Goal: Task Accomplishment & Management: Manage account settings

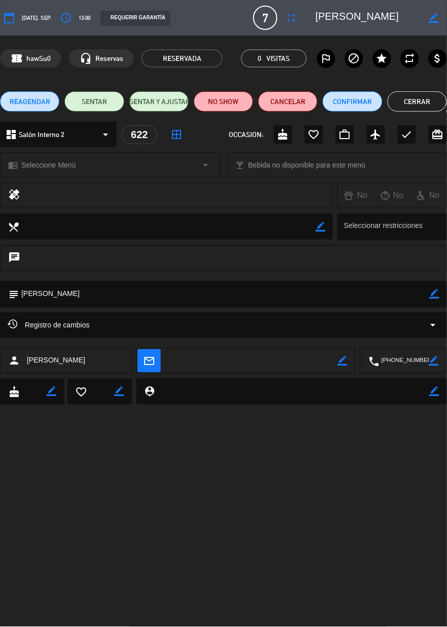
click at [418, 102] on button "Cerrar" at bounding box center [417, 101] width 59 height 20
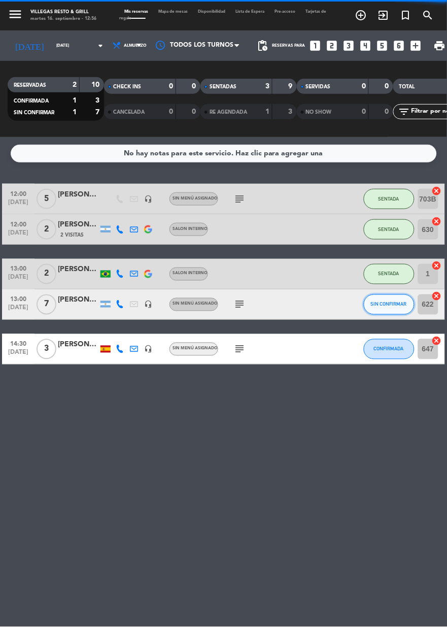
click at [382, 302] on span "SIN CONFIRMAR" at bounding box center [389, 304] width 36 height 6
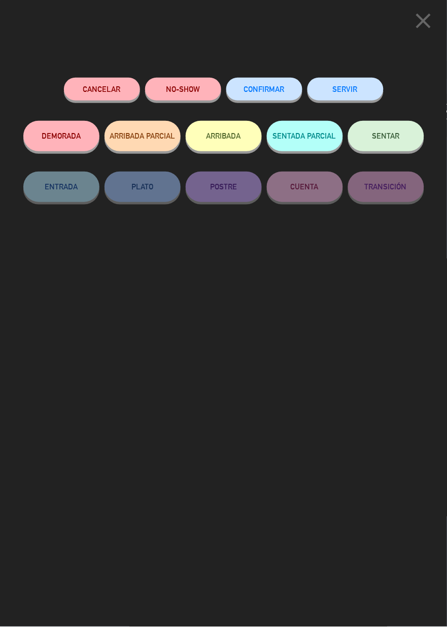
click at [259, 97] on button "CONFIRMAR" at bounding box center [264, 89] width 76 height 23
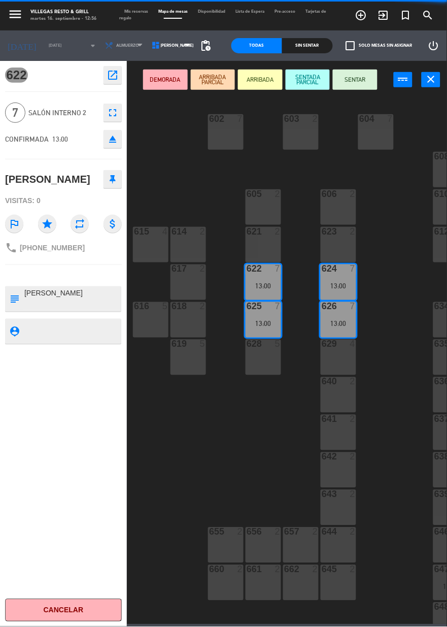
click at [374, 142] on div "604 7" at bounding box center [376, 132] width 36 height 36
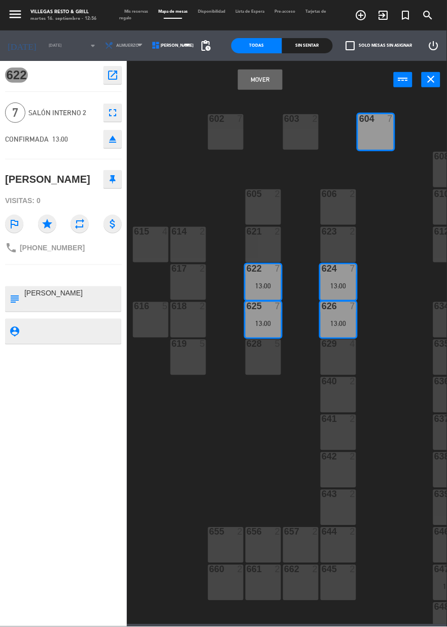
click at [258, 87] on button "Mover" at bounding box center [260, 80] width 45 height 20
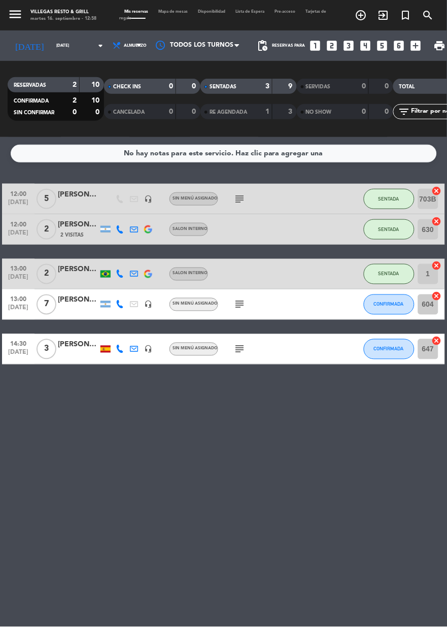
click at [362, 515] on div "No hay notas para este servicio. Haz clic para agregar una 12:00 [DATE] 5 [PERS…" at bounding box center [223, 382] width 447 height 490
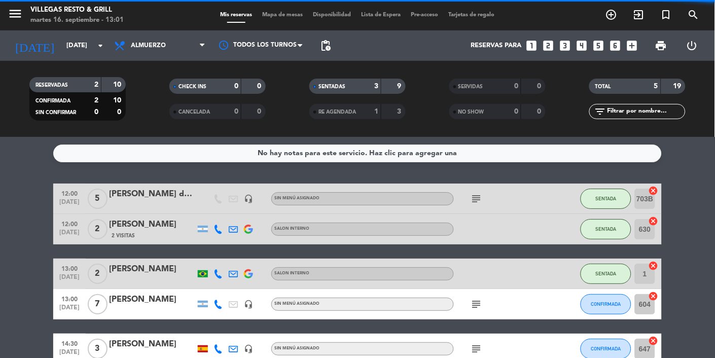
scroll to position [62, 0]
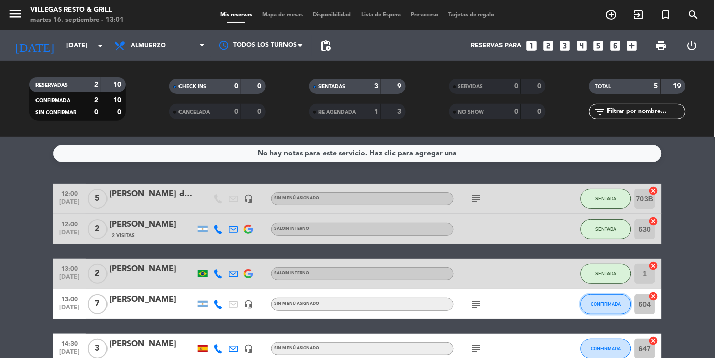
click at [447, 294] on button "CONFIRMADA" at bounding box center [606, 304] width 51 height 20
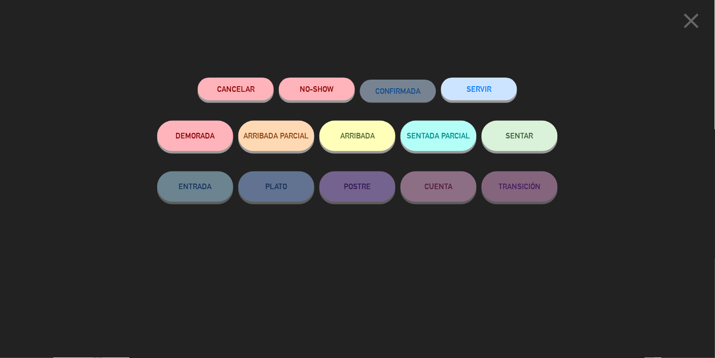
click at [428, 145] on button "SENTADA PARCIAL" at bounding box center [439, 136] width 76 height 30
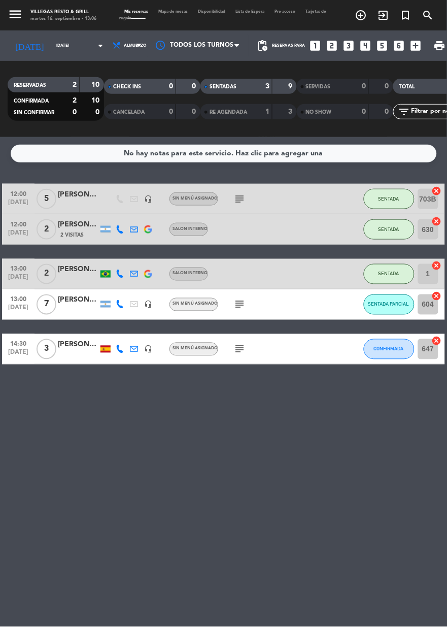
click at [397, 395] on div "No hay notas para este servicio. Haz clic para agregar una 12:00 [DATE] 5 [PERS…" at bounding box center [223, 382] width 447 height 490
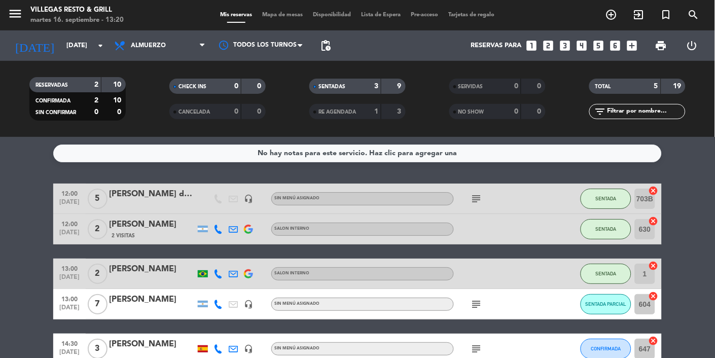
click at [447, 298] on icon "subject" at bounding box center [477, 304] width 12 height 12
click at [447, 193] on bookings-row "12:00 [DATE] 5 [PERSON_NAME] data headset_mic Sin menú asignado subject SENTADA…" at bounding box center [357, 274] width 715 height 181
click at [447, 343] on icon "subject" at bounding box center [477, 349] width 12 height 12
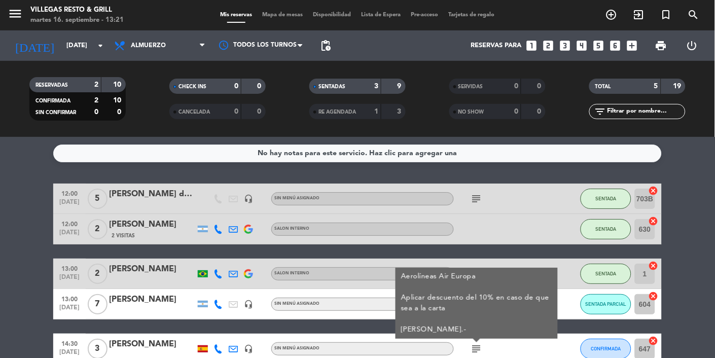
click at [447, 320] on div "No hay notas para este servicio. Haz clic para agregar una 12:00 [DATE] 5 [PERS…" at bounding box center [357, 247] width 715 height 221
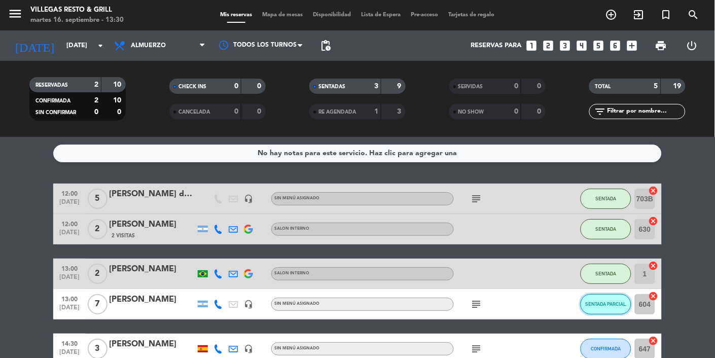
click at [447, 301] on span "SENTADA PARCIAL" at bounding box center [606, 304] width 41 height 6
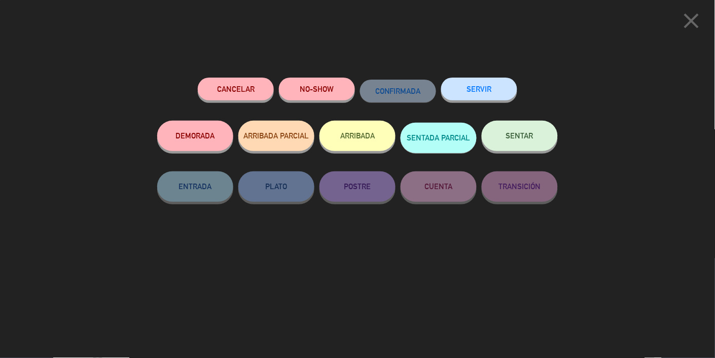
click at [447, 144] on button "SENTAR" at bounding box center [520, 136] width 76 height 30
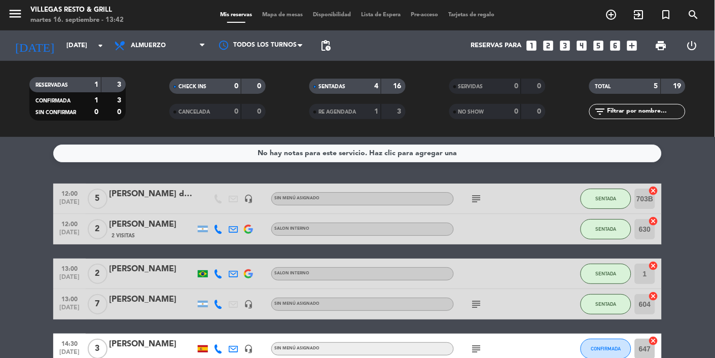
click at [447, 193] on icon "subject" at bounding box center [477, 199] width 12 height 12
click at [26, 184] on bookings-row "12:00 [DATE] 5 [PERSON_NAME] data headset_mic Sin menú asignado subject Menú ej…" at bounding box center [357, 274] width 715 height 181
click at [362, 81] on div "4" at bounding box center [369, 87] width 20 height 12
click at [353, 110] on span "RE AGENDADA" at bounding box center [338, 112] width 38 height 5
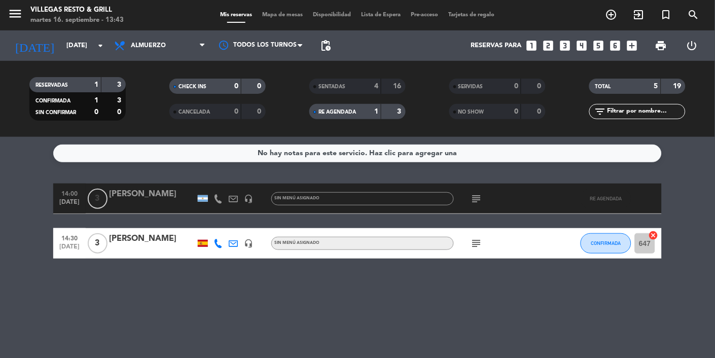
click at [447, 193] on icon "subject" at bounding box center [477, 199] width 12 height 12
click at [373, 104] on div "RE AGENDADA 1 3" at bounding box center [358, 111] width 96 height 15
click at [369, 81] on div "4" at bounding box center [369, 87] width 20 height 12
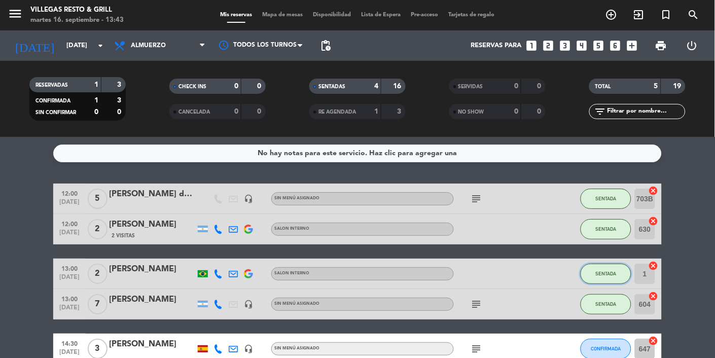
click at [447, 264] on button "SENTADA" at bounding box center [606, 274] width 51 height 20
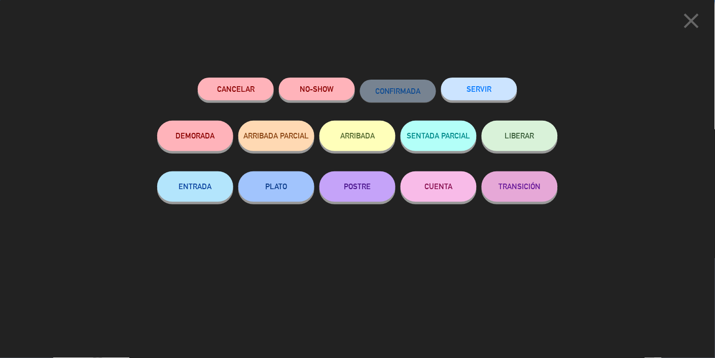
click at [447, 80] on button "SERVIR" at bounding box center [479, 89] width 76 height 23
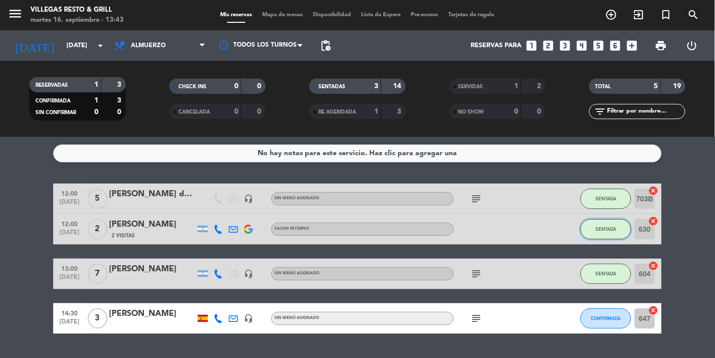
click at [447, 219] on button "SENTADA" at bounding box center [606, 229] width 51 height 20
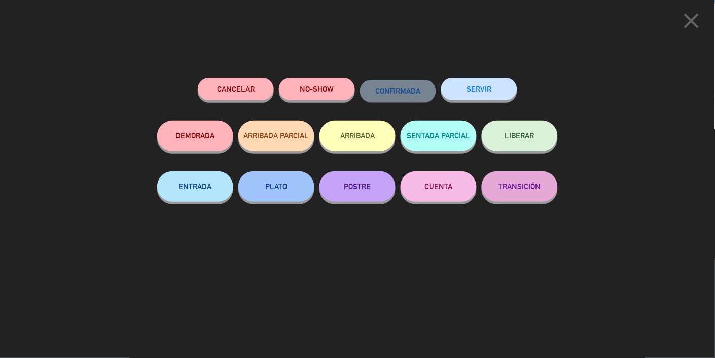
click at [447, 87] on button "SERVIR" at bounding box center [479, 89] width 76 height 23
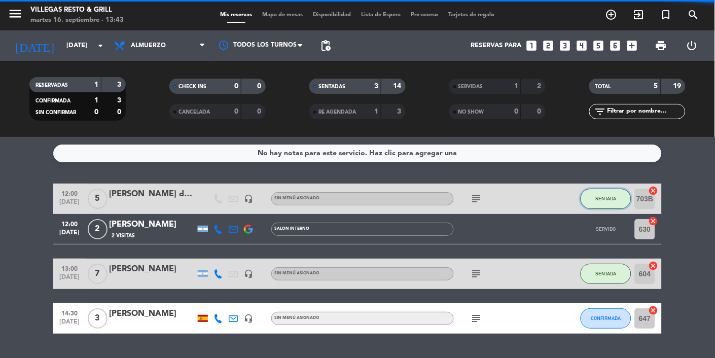
click at [447, 196] on span "SENTADA" at bounding box center [606, 199] width 21 height 6
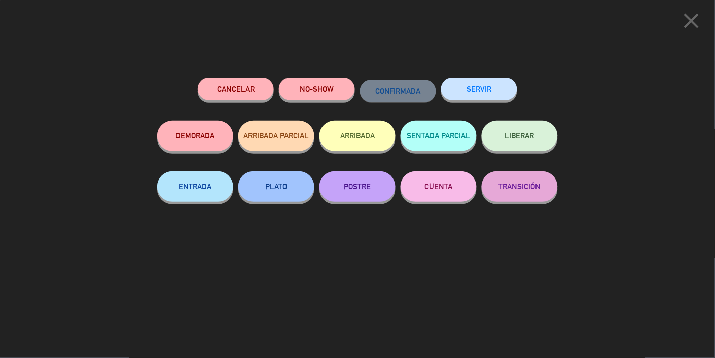
click at [447, 88] on button "SERVIR" at bounding box center [479, 89] width 76 height 23
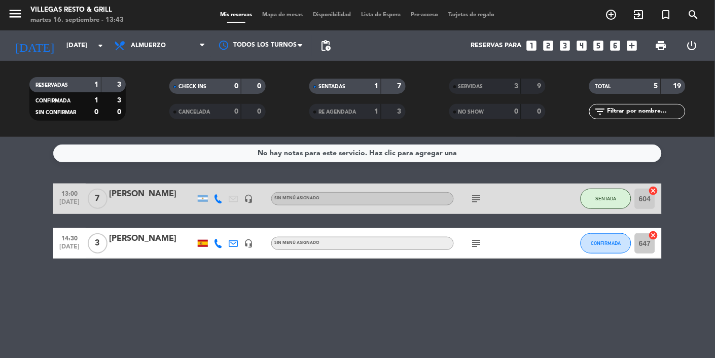
click at [447, 193] on icon "subject" at bounding box center [477, 199] width 12 height 12
click at [447, 196] on span "SENTADA" at bounding box center [606, 199] width 21 height 6
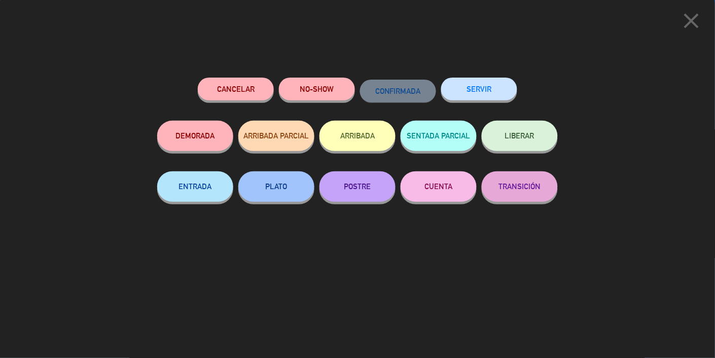
click at [447, 79] on div "SERVIR" at bounding box center [479, 99] width 76 height 43
click at [447, 88] on button "SERVIR" at bounding box center [479, 89] width 76 height 23
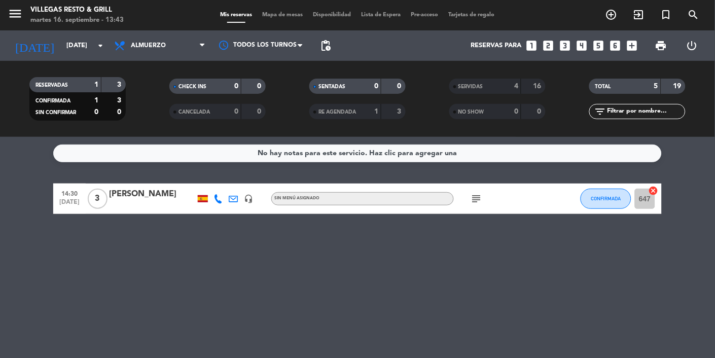
scroll to position [0, 0]
click at [125, 45] on icon at bounding box center [121, 46] width 15 height 12
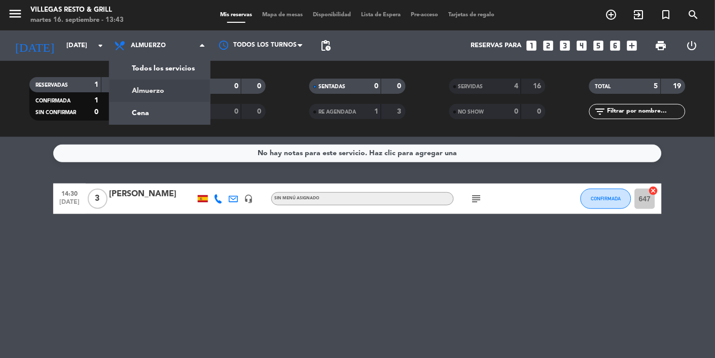
click at [163, 118] on div "menu [PERSON_NAME] Resto & Grill [DATE] 16. septiembre - 13:43 Mis reservas Map…" at bounding box center [357, 68] width 715 height 137
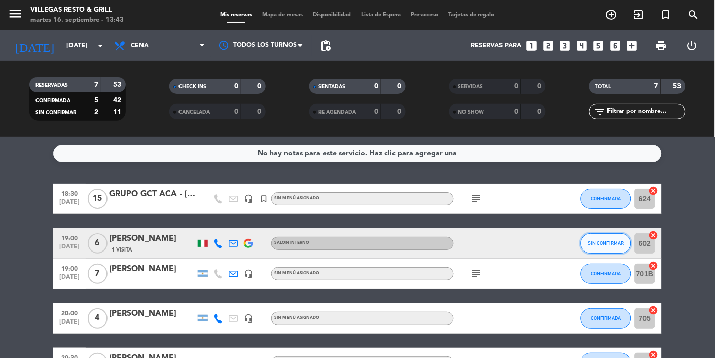
click at [447, 252] on button "SIN CONFIRMAR" at bounding box center [606, 243] width 51 height 20
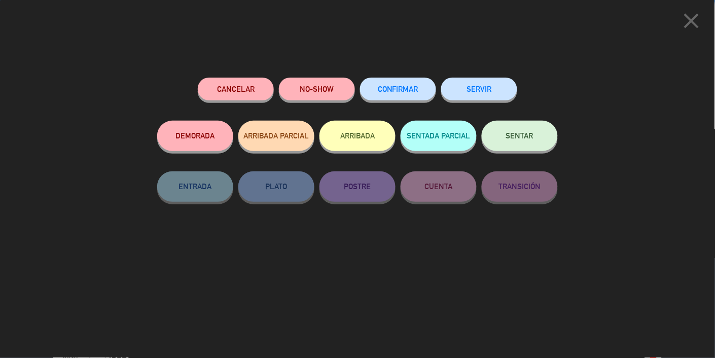
click at [392, 81] on button "CONFIRMAR" at bounding box center [398, 89] width 76 height 23
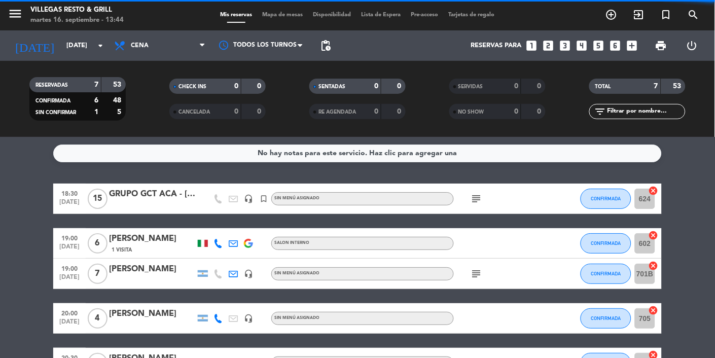
scroll to position [97, 0]
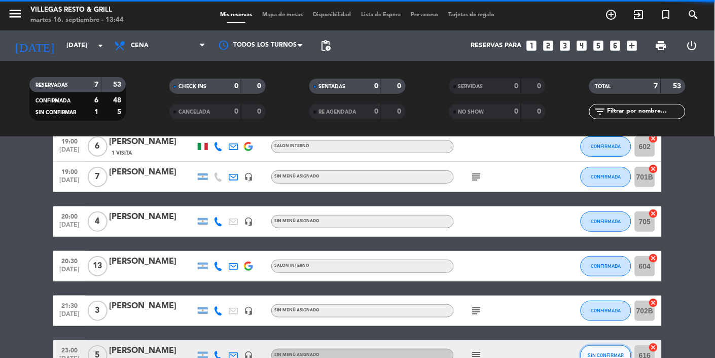
click at [447, 356] on span "SIN CONFIRMAR" at bounding box center [607, 356] width 36 height 6
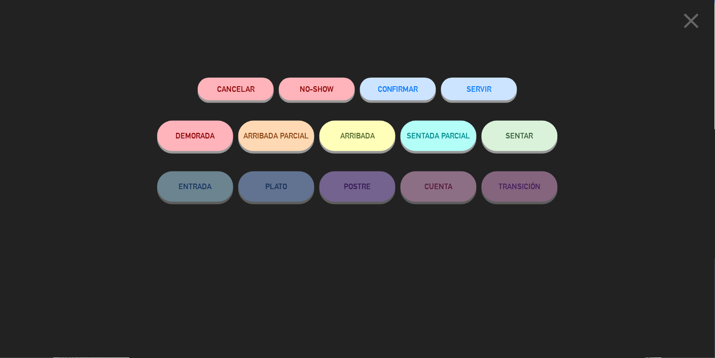
click at [447, 134] on button "SENTADA PARCIAL" at bounding box center [439, 136] width 76 height 30
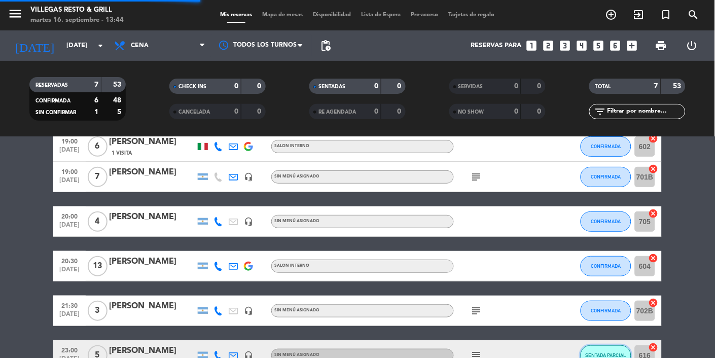
click at [447, 351] on button "SENTADA PARCIAL" at bounding box center [606, 356] width 51 height 20
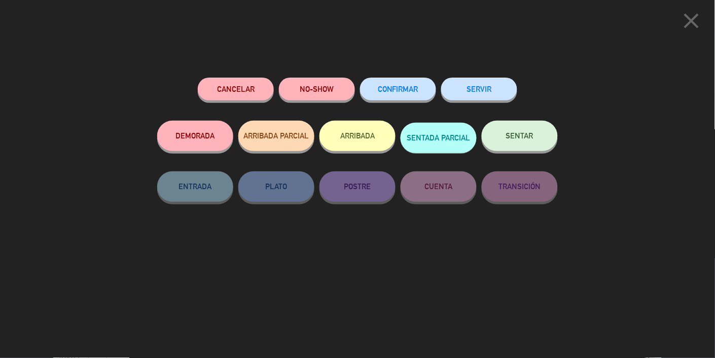
click at [406, 97] on button "CONFIRMAR" at bounding box center [398, 89] width 76 height 23
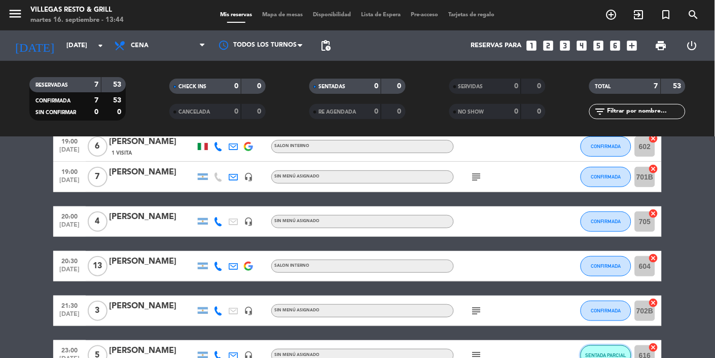
click at [447, 354] on span "SENTADA PARCIAL" at bounding box center [606, 356] width 41 height 6
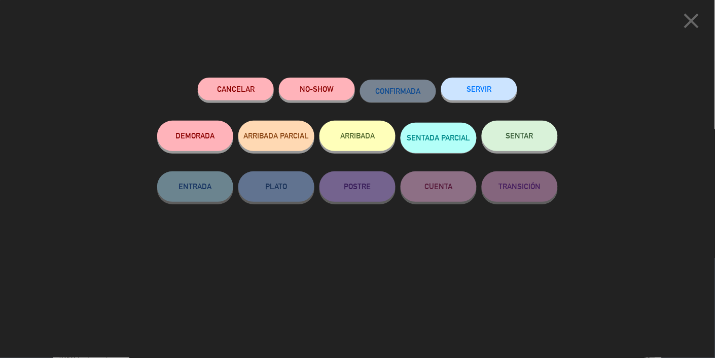
click at [447, 86] on button "SERVIR" at bounding box center [479, 89] width 76 height 23
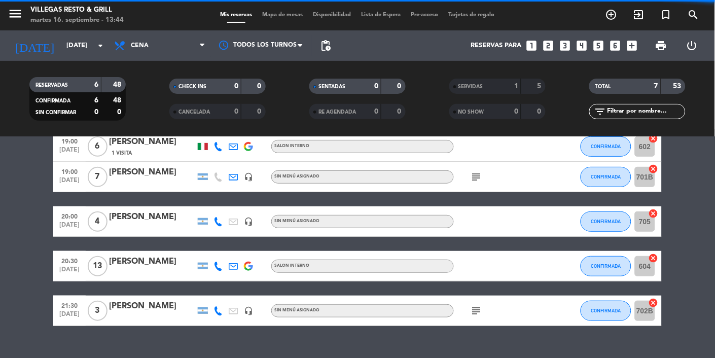
scroll to position [52, 0]
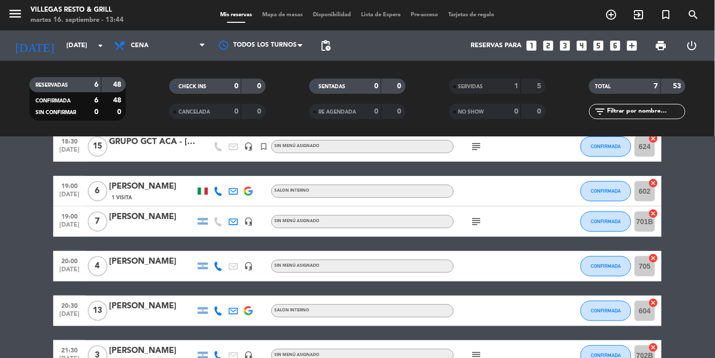
click at [447, 91] on div "SERVIDAS" at bounding box center [475, 87] width 47 height 12
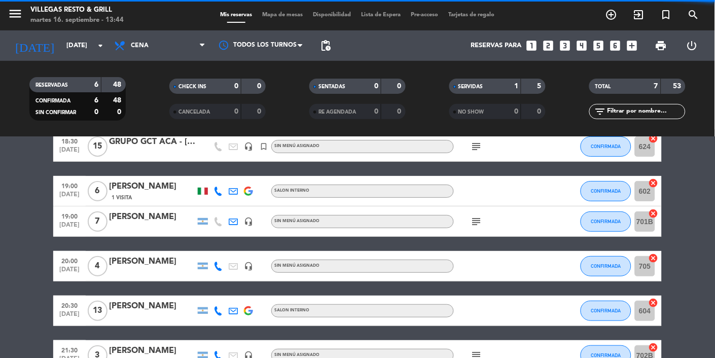
scroll to position [97, 0]
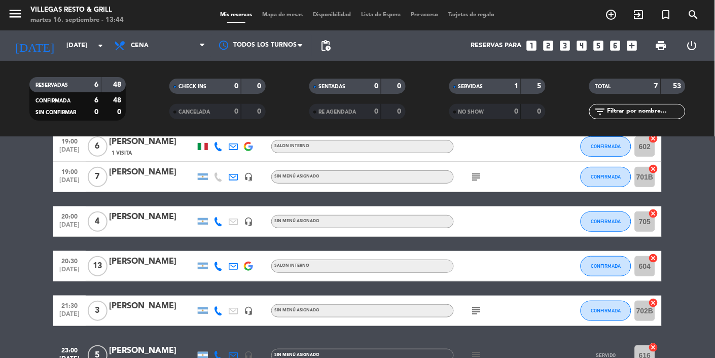
click at [447, 352] on input "616" at bounding box center [645, 356] width 20 height 20
click at [146, 348] on div "[PERSON_NAME]" at bounding box center [152, 351] width 86 height 13
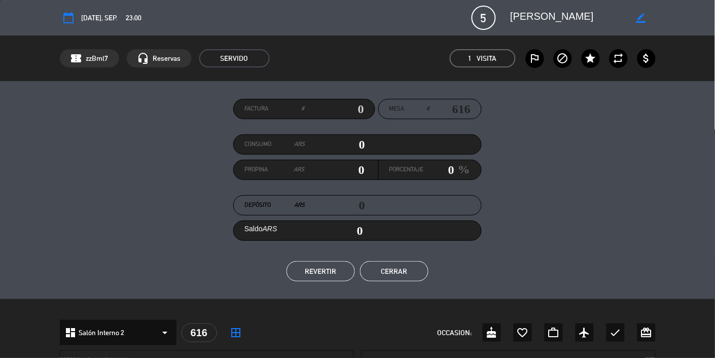
click at [333, 267] on button "REVERTIR" at bounding box center [321, 271] width 69 height 20
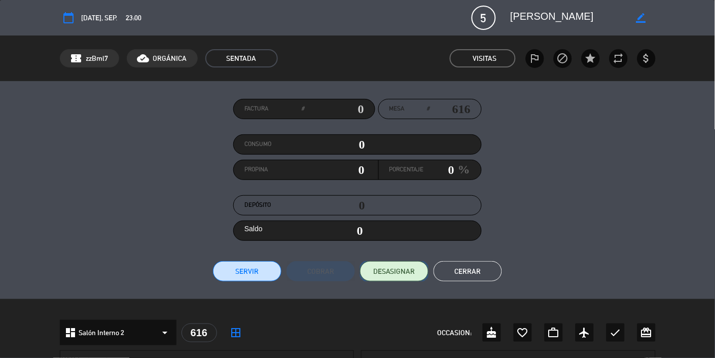
click at [402, 269] on span "DESASIGNAR" at bounding box center [394, 271] width 42 height 11
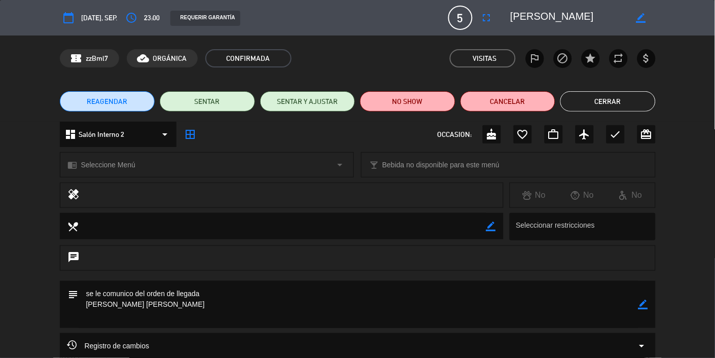
click at [447, 104] on button "Cerrar" at bounding box center [608, 101] width 95 height 20
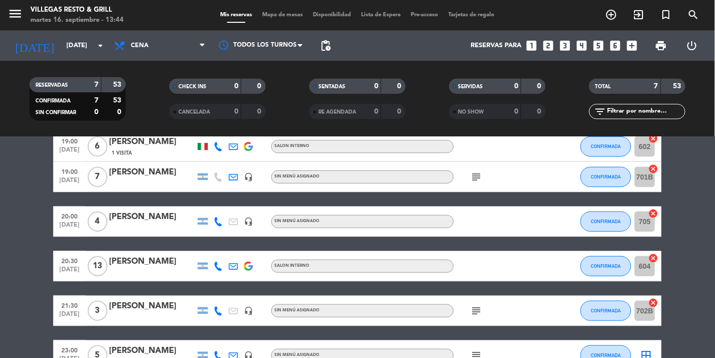
scroll to position [0, 0]
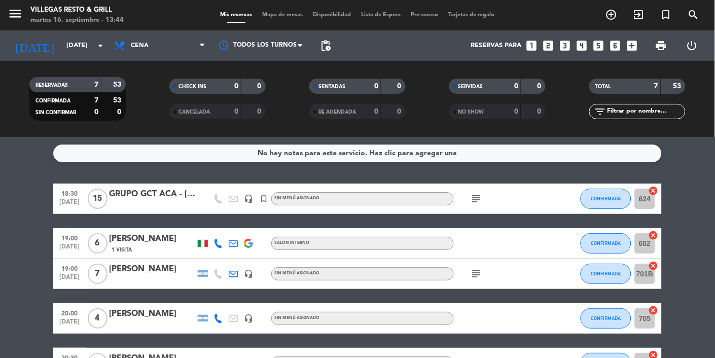
click at [447, 195] on icon "subject" at bounding box center [477, 199] width 12 height 12
click at [447, 249] on bookings-row "18:30 [DATE] GRUPO GCT ACA - [DATE] headset_mic turned_in_not Sin menú asignado…" at bounding box center [357, 326] width 715 height 284
click at [447, 273] on icon "subject" at bounding box center [477, 274] width 12 height 12
click at [447, 270] on icon "cancel" at bounding box center [654, 266] width 10 height 10
click at [447, 271] on icon "border_all" at bounding box center [647, 274] width 12 height 12
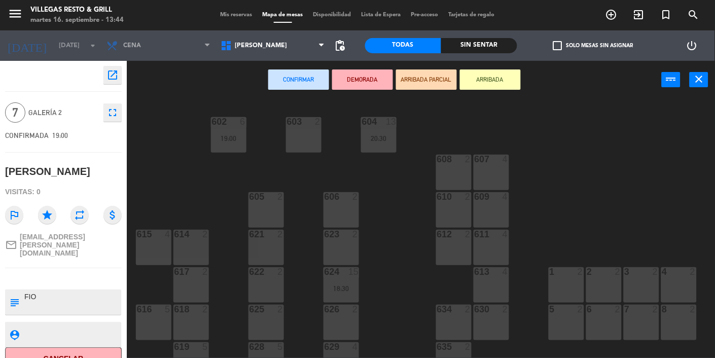
click at [119, 73] on button "open_in_new" at bounding box center [113, 75] width 18 height 18
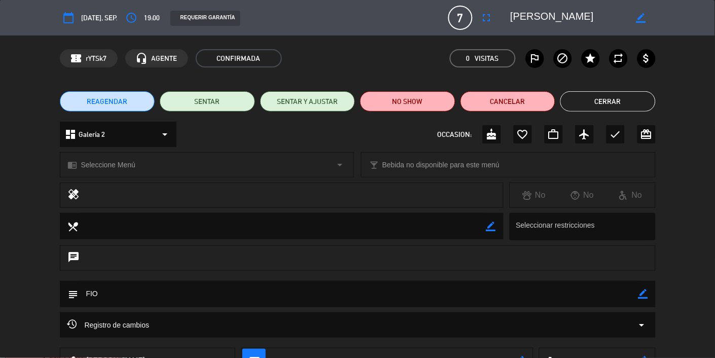
click at [447, 105] on button "Cerrar" at bounding box center [608, 101] width 95 height 20
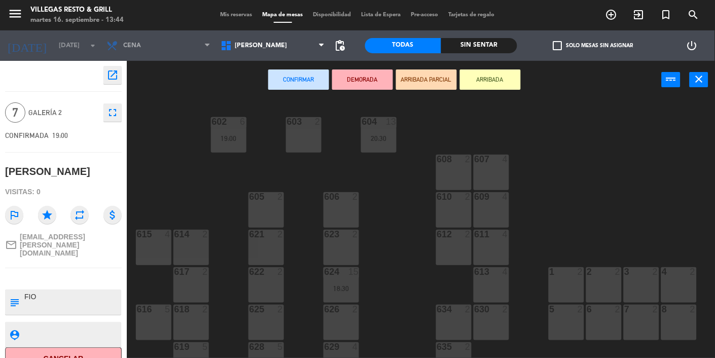
click at [250, 14] on span "Mis reservas" at bounding box center [237, 15] width 42 height 6
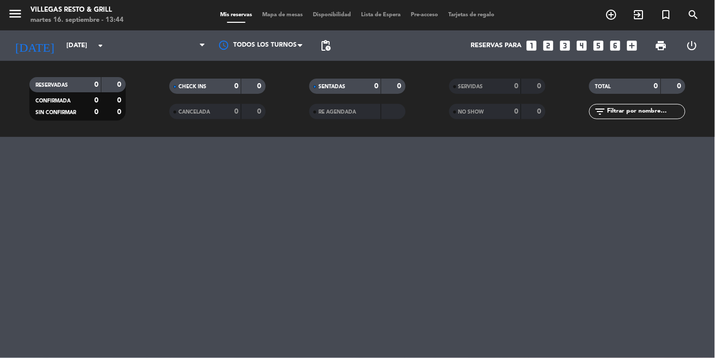
click at [227, 22] on span at bounding box center [236, 22] width 18 height 1
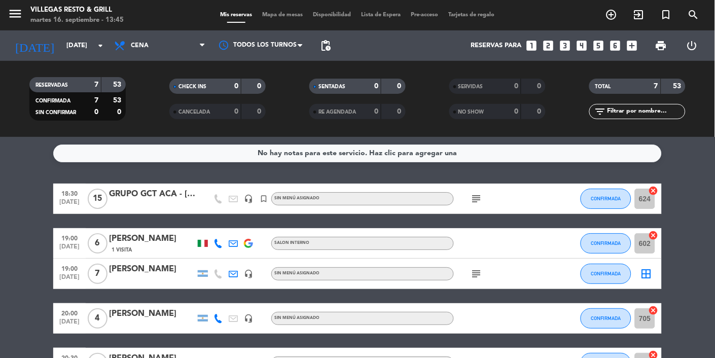
click at [281, 15] on span "Mapa de mesas" at bounding box center [283, 15] width 51 height 6
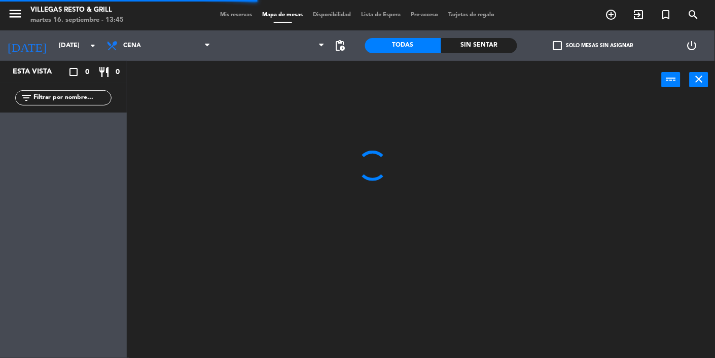
click at [224, 18] on div "Mis reservas Mapa de mesas Disponibilidad Lista de Espera Pre-acceso Tarjetas d…" at bounding box center [358, 15] width 285 height 9
click at [226, 13] on span "Mis reservas" at bounding box center [237, 15] width 42 height 6
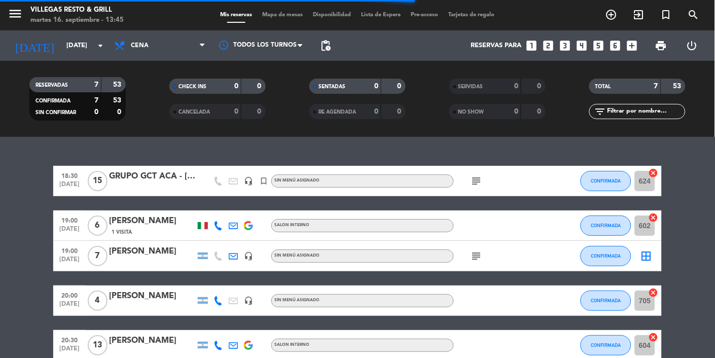
click at [90, 48] on input "[DATE]" at bounding box center [104, 46] width 87 height 18
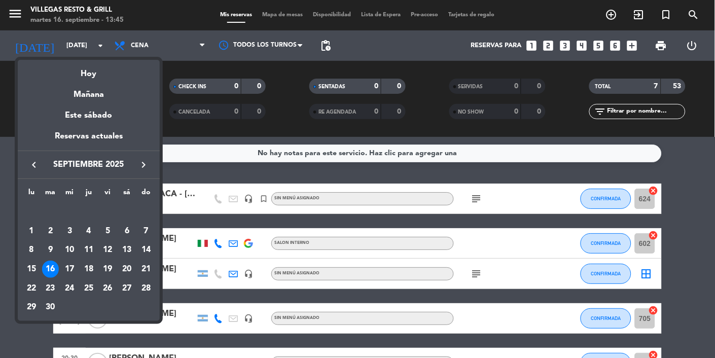
click at [92, 269] on div "18" at bounding box center [88, 269] width 17 height 17
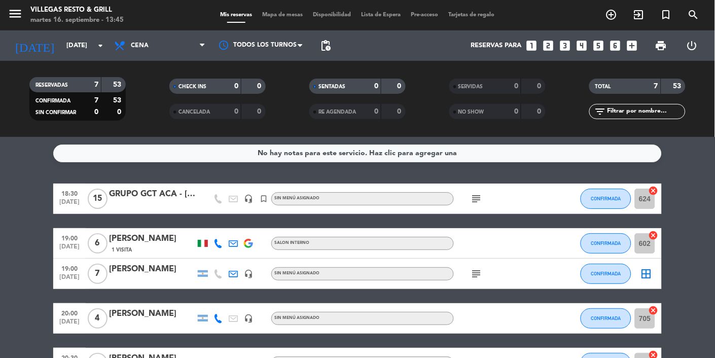
type input "[DEMOGRAPHIC_DATA][DATE]"
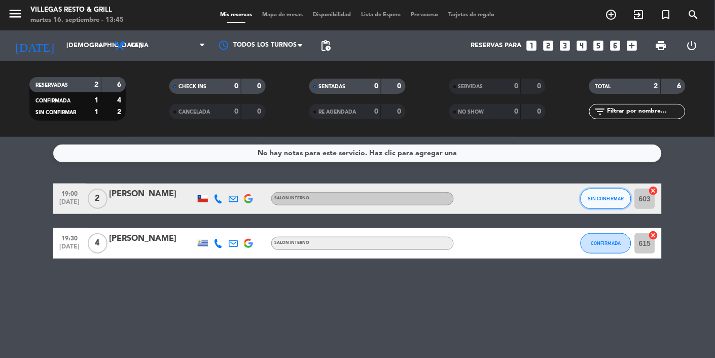
click at [447, 197] on span "SIN CONFIRMAR" at bounding box center [607, 199] width 36 height 6
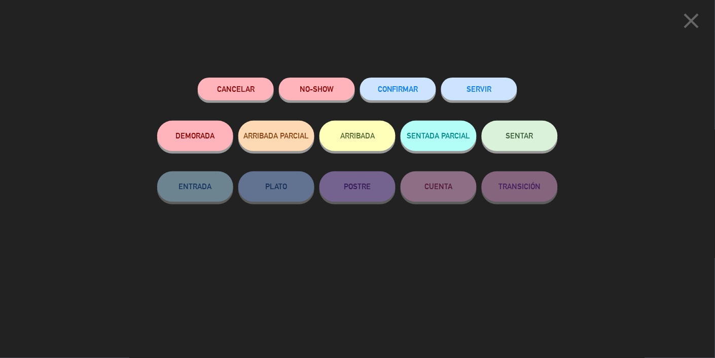
click at [398, 80] on button "CONFIRMAR" at bounding box center [398, 89] width 76 height 23
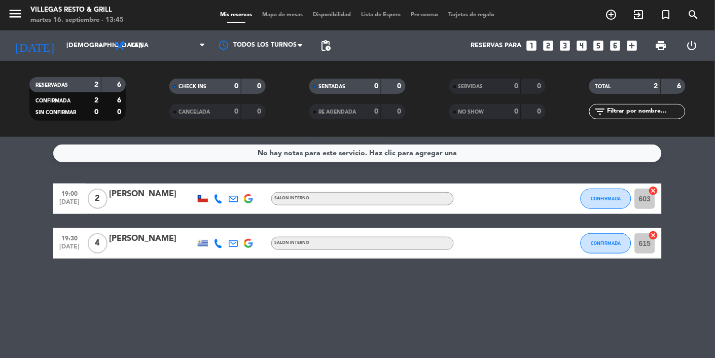
click at [281, 17] on span "Mapa de mesas" at bounding box center [283, 15] width 51 height 6
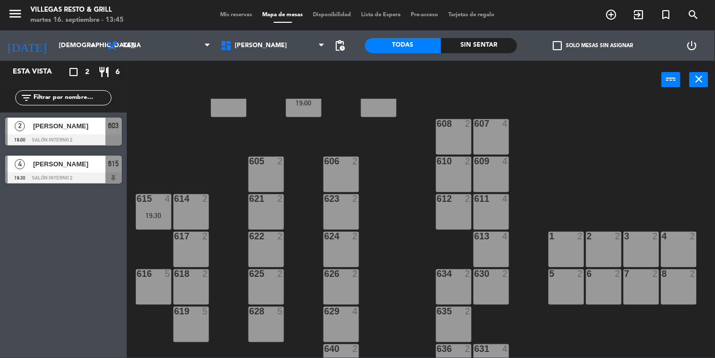
scroll to position [294, 0]
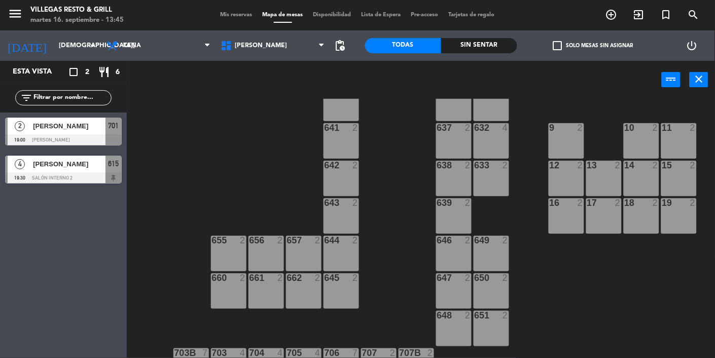
click at [75, 47] on input "[DEMOGRAPHIC_DATA][DATE]" at bounding box center [97, 46] width 87 height 18
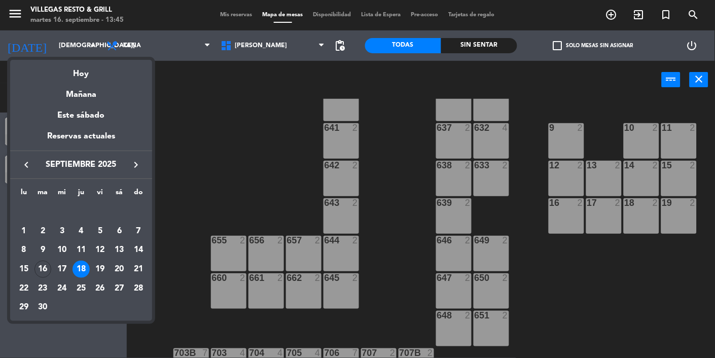
click at [105, 264] on div "19" at bounding box center [100, 269] width 17 height 17
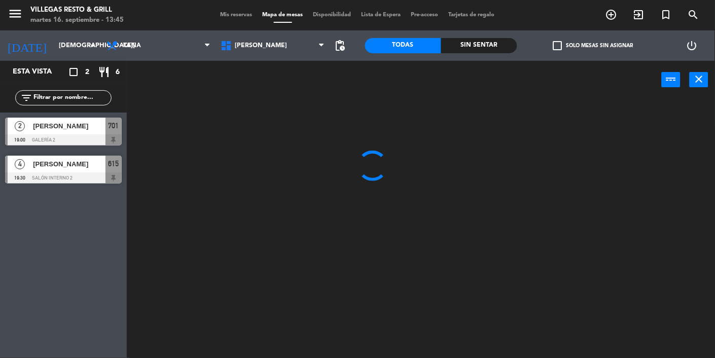
type input "[DATE]"
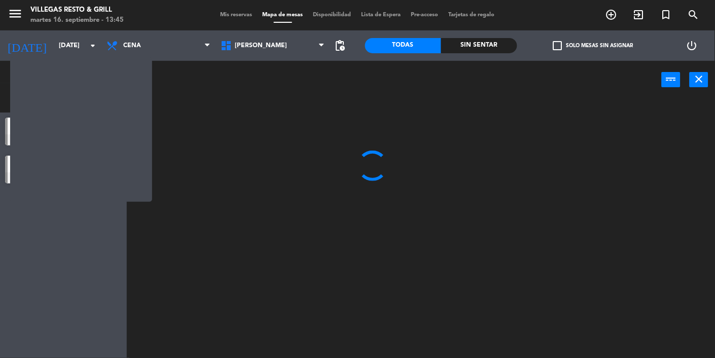
scroll to position [0, 0]
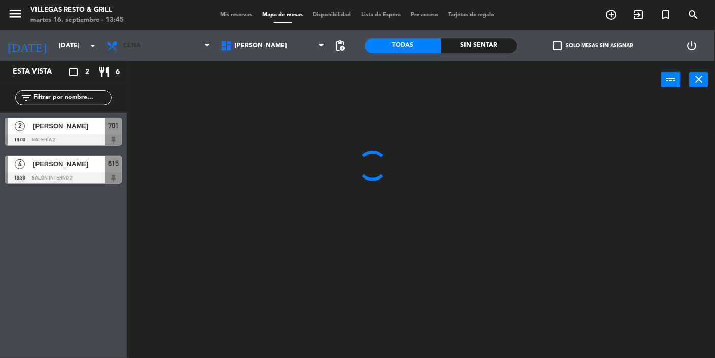
click at [168, 51] on span "Cena" at bounding box center [158, 46] width 114 height 22
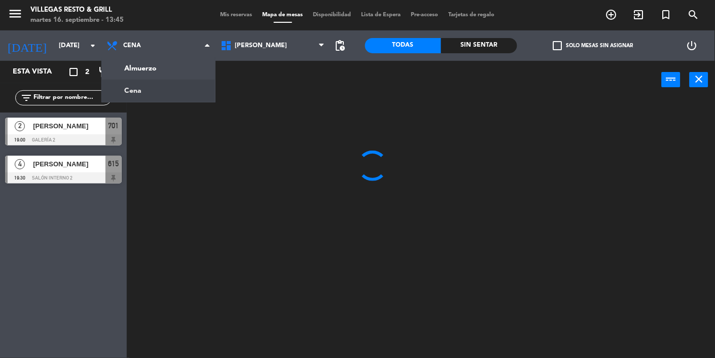
click at [206, 60] on ng-component "menu [PERSON_NAME] Resto & Grill [DATE] 16. septiembre - 13:45 Mis reservas Map…" at bounding box center [357, 210] width 715 height 421
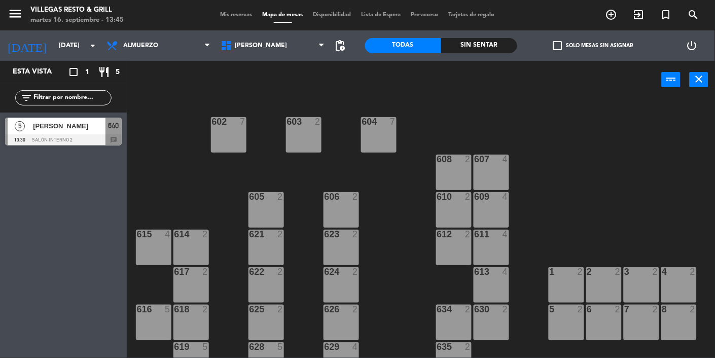
click at [110, 148] on div "5 [PERSON_NAME] 13:30 Salón Interno 2 640 chat" at bounding box center [63, 132] width 127 height 38
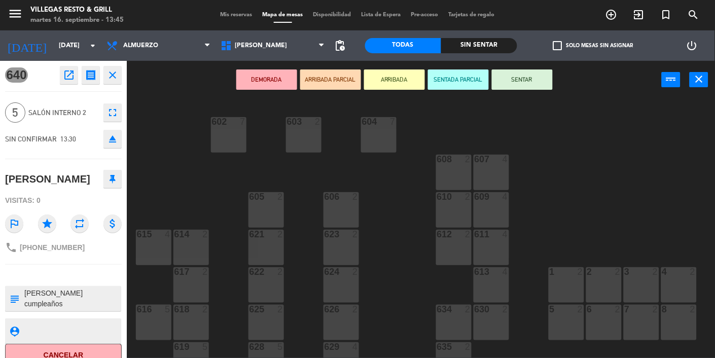
click at [121, 78] on button "close" at bounding box center [113, 75] width 18 height 18
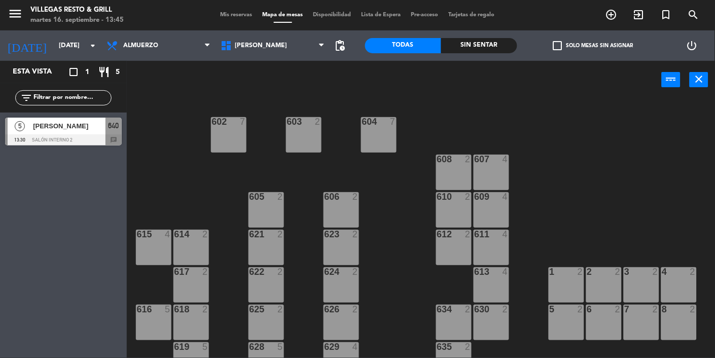
click at [81, 125] on span "[PERSON_NAME]" at bounding box center [69, 126] width 73 height 11
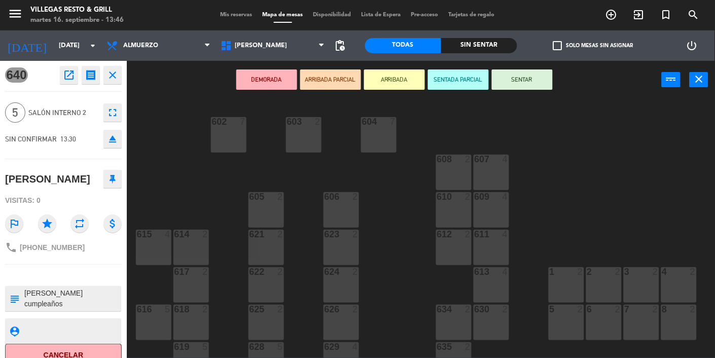
click at [73, 187] on div "[PERSON_NAME]" at bounding box center [63, 178] width 117 height 25
click at [70, 81] on icon "open_in_new" at bounding box center [69, 75] width 12 height 12
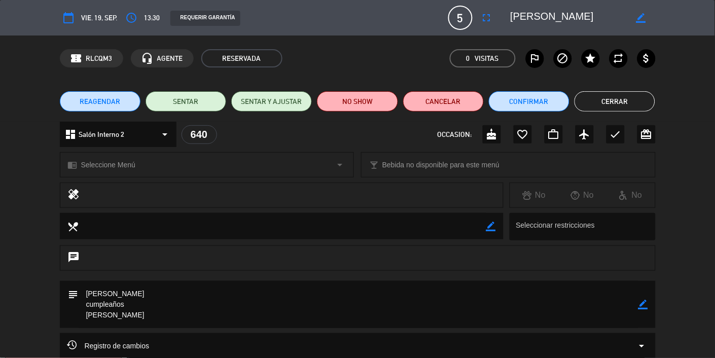
click at [447, 128] on div "cake" at bounding box center [492, 134] width 18 height 18
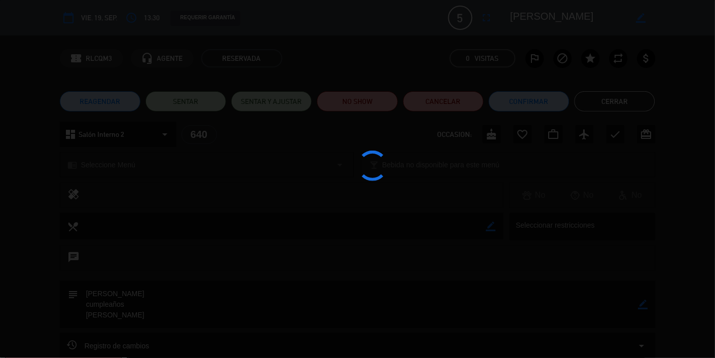
type textarea "[PERSON_NAME] cumpleaños [PERSON_NAME]"
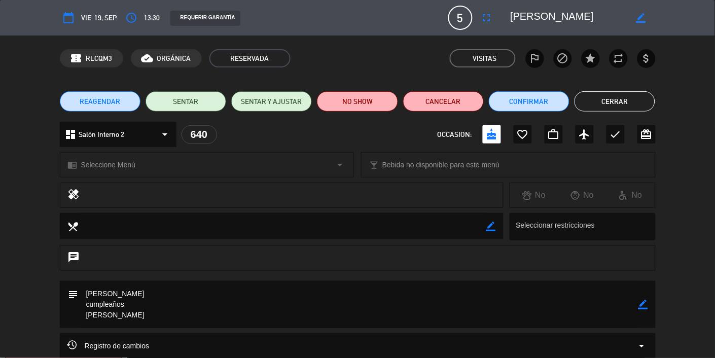
click at [447, 97] on button "Cerrar" at bounding box center [615, 101] width 81 height 20
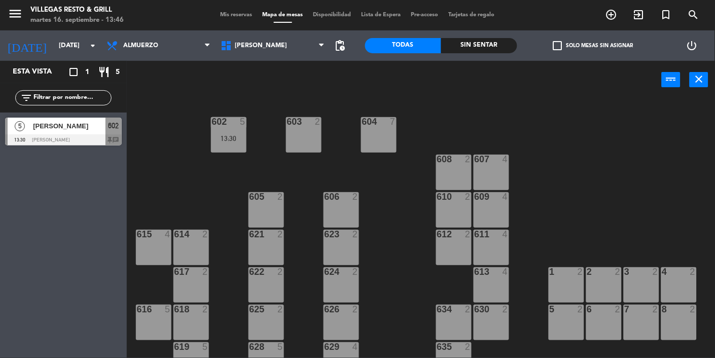
click at [81, 39] on input "[DATE]" at bounding box center [97, 46] width 87 height 18
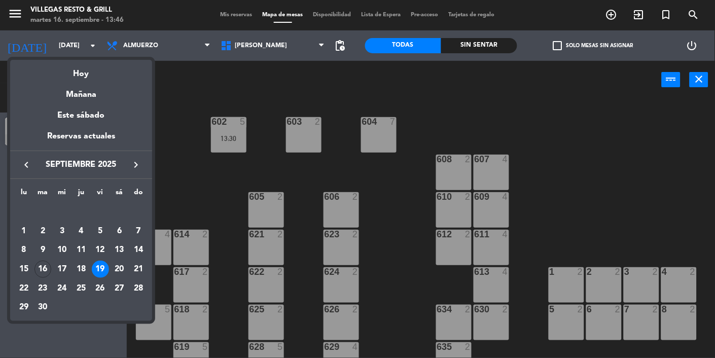
click at [117, 262] on div "20" at bounding box center [119, 269] width 17 height 17
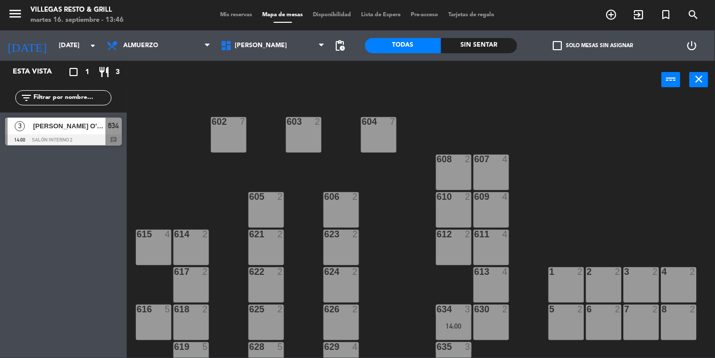
click at [108, 142] on div at bounding box center [63, 139] width 117 height 11
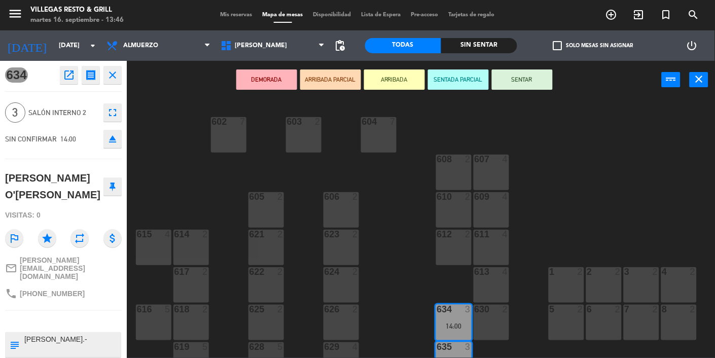
click at [121, 74] on button "close" at bounding box center [113, 75] width 18 height 18
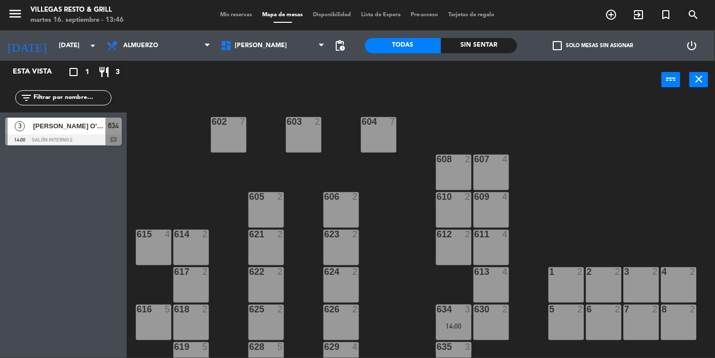
click at [91, 45] on icon "arrow_drop_down" at bounding box center [93, 46] width 12 height 12
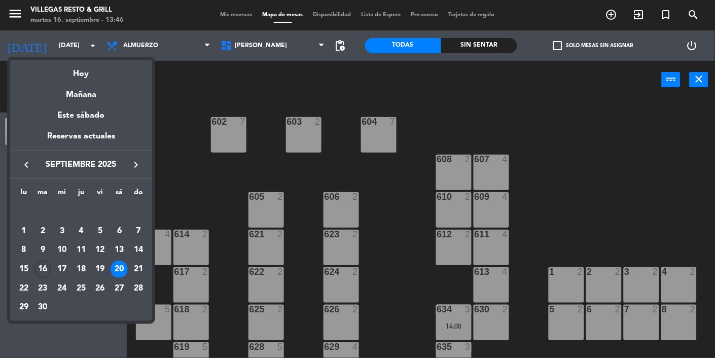
click at [135, 256] on div "14" at bounding box center [138, 250] width 17 height 17
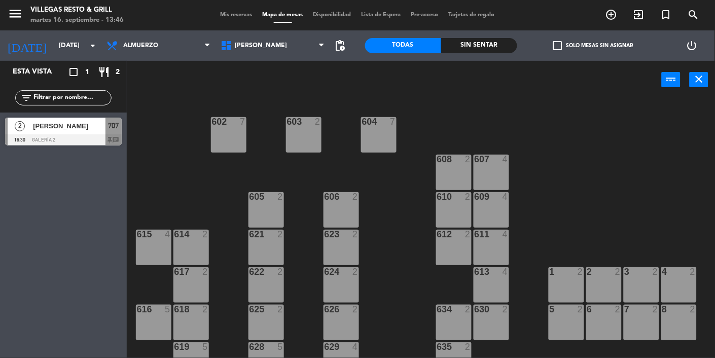
click at [107, 126] on div "707" at bounding box center [114, 126] width 16 height 17
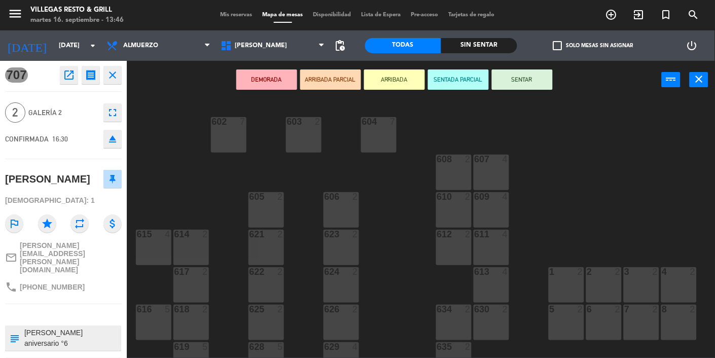
click at [121, 73] on button "close" at bounding box center [113, 75] width 18 height 18
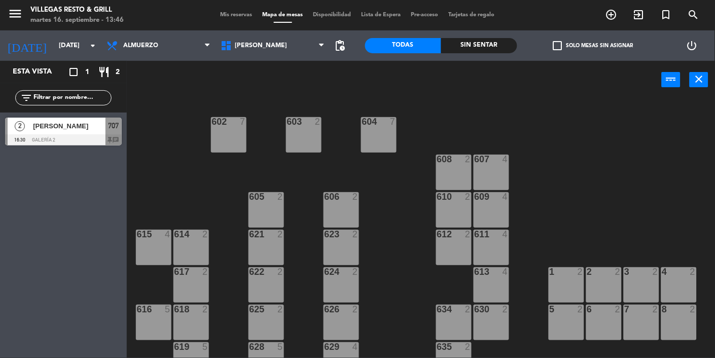
click at [189, 149] on div "602 7 603 2 604 7 608 2 607 4 605 2 606 2 610 2 609 4 621 2 623 2 614 2 615 4 6…" at bounding box center [424, 260] width 581 height 322
click at [75, 42] on input "[DATE]" at bounding box center [97, 46] width 87 height 18
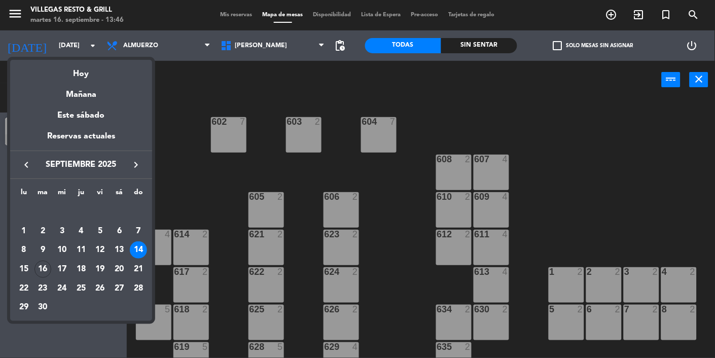
click at [106, 81] on div "Mañana" at bounding box center [81, 91] width 142 height 21
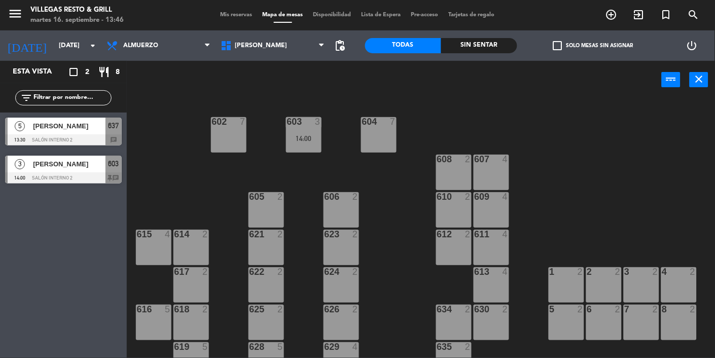
click at [94, 40] on icon "arrow_drop_down" at bounding box center [93, 46] width 12 height 12
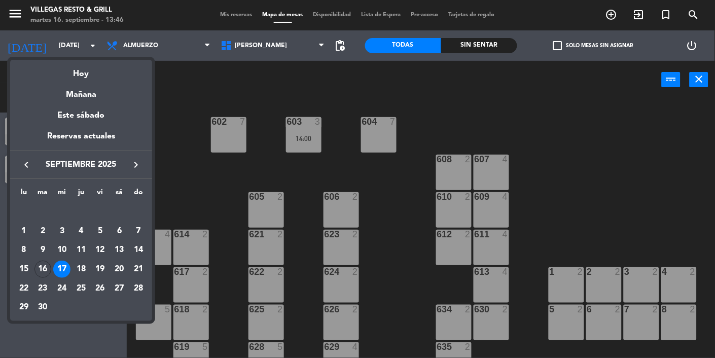
click at [195, 97] on div at bounding box center [357, 179] width 715 height 358
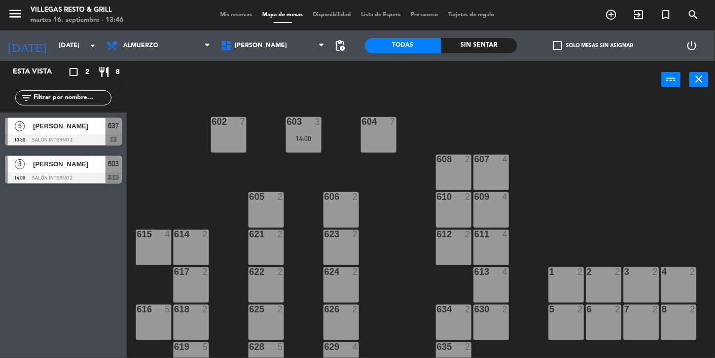
click at [117, 137] on div at bounding box center [63, 139] width 117 height 11
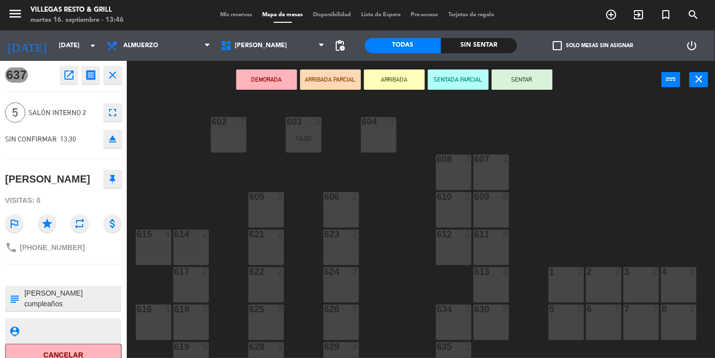
click at [120, 76] on button "close" at bounding box center [113, 75] width 18 height 18
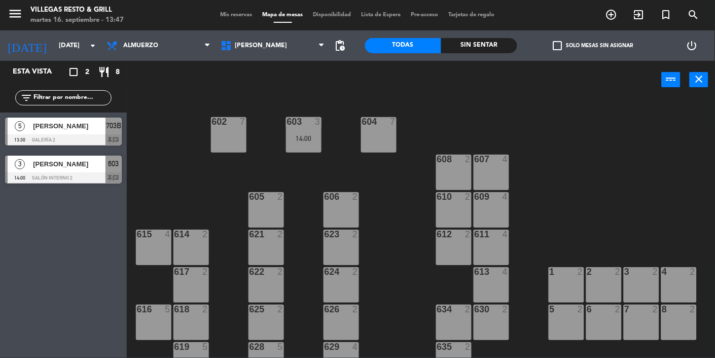
click at [62, 38] on input "[DATE]" at bounding box center [97, 46] width 87 height 18
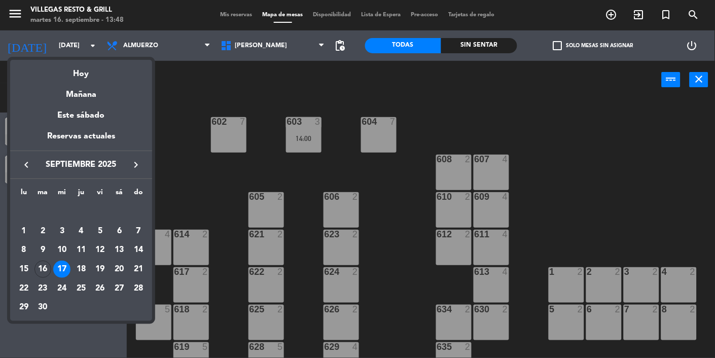
click at [91, 72] on div "Hoy" at bounding box center [81, 70] width 142 height 21
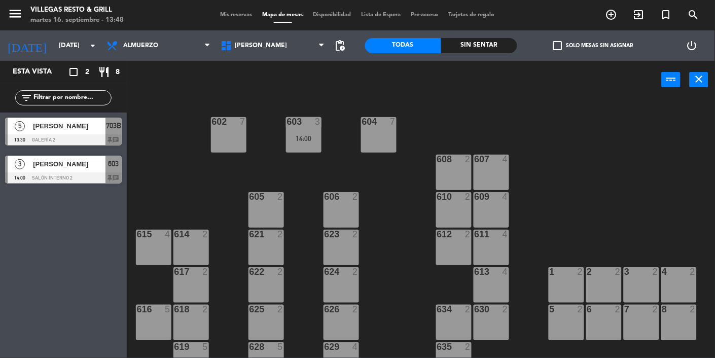
type input "[DATE]"
